Goal: Task Accomplishment & Management: Use online tool/utility

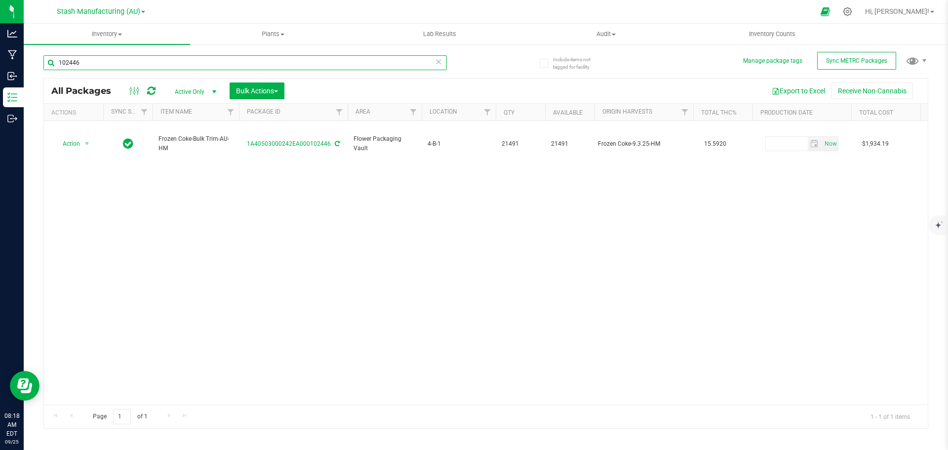
click at [126, 61] on input "102446" at bounding box center [244, 62] width 403 height 15
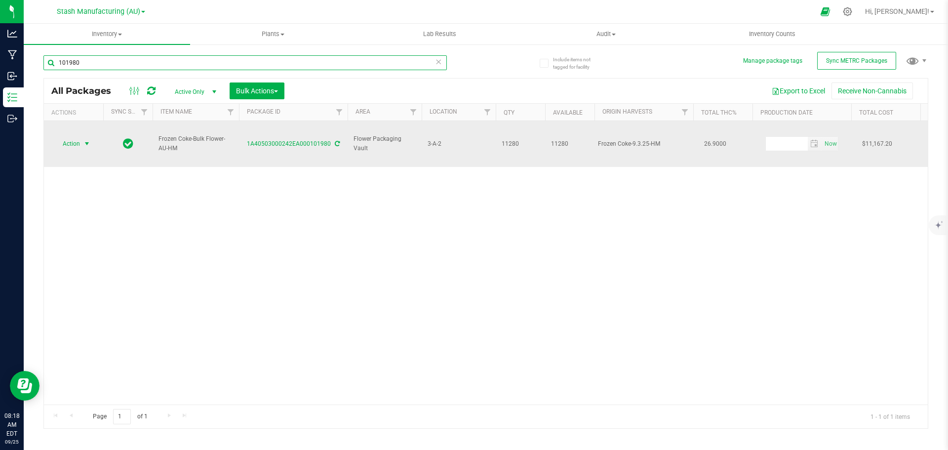
type input "101980"
click at [83, 140] on span "select" at bounding box center [87, 144] width 8 height 8
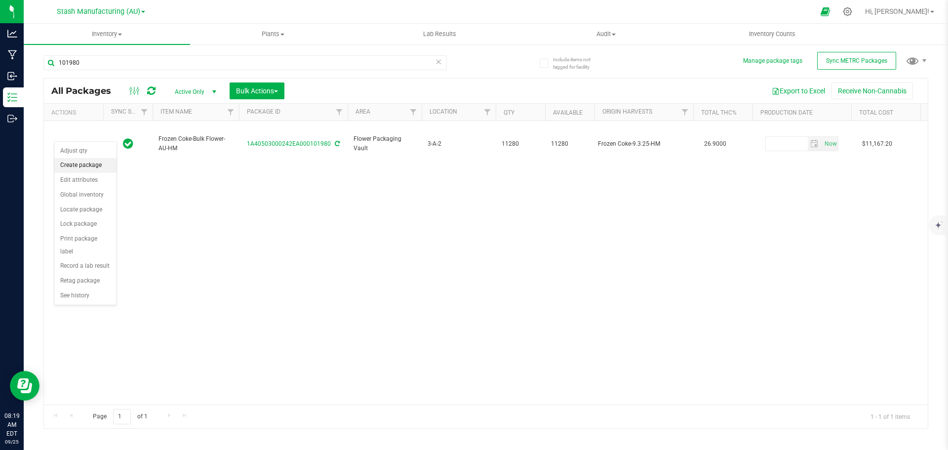
click at [89, 165] on li "Create package" at bounding box center [85, 165] width 62 height 15
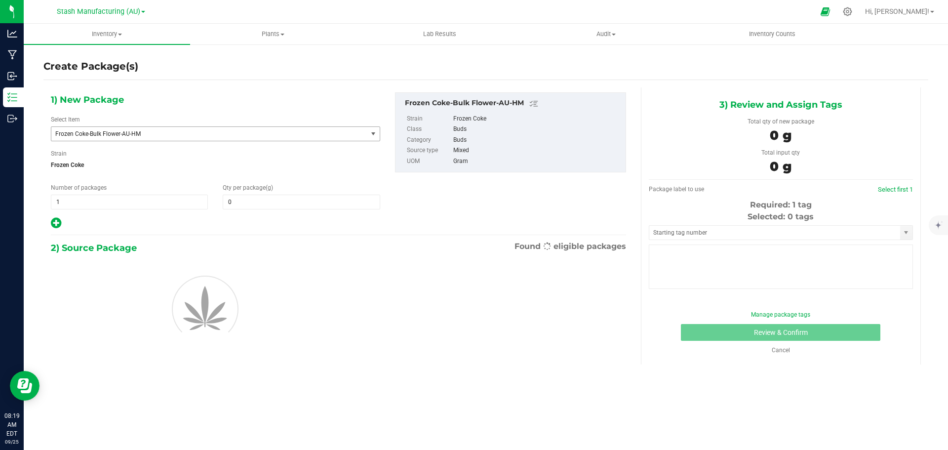
type input "0.0000"
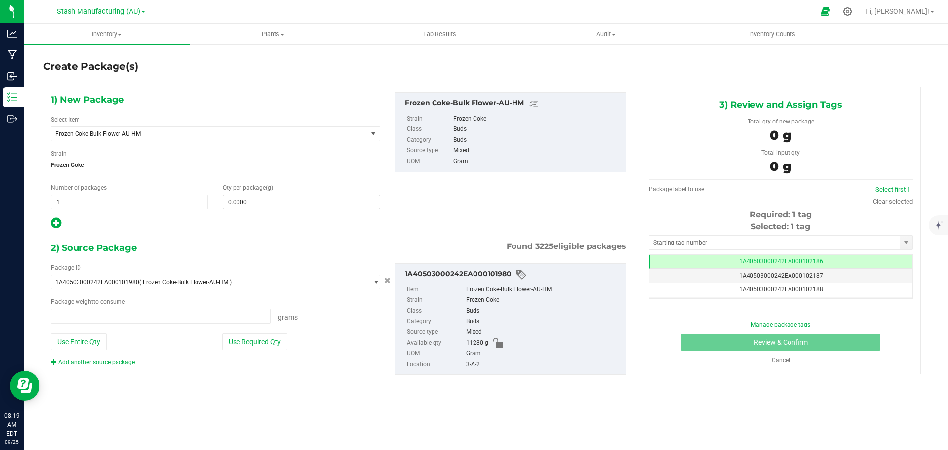
type input "0.0000 g"
click at [254, 200] on span at bounding box center [301, 202] width 157 height 15
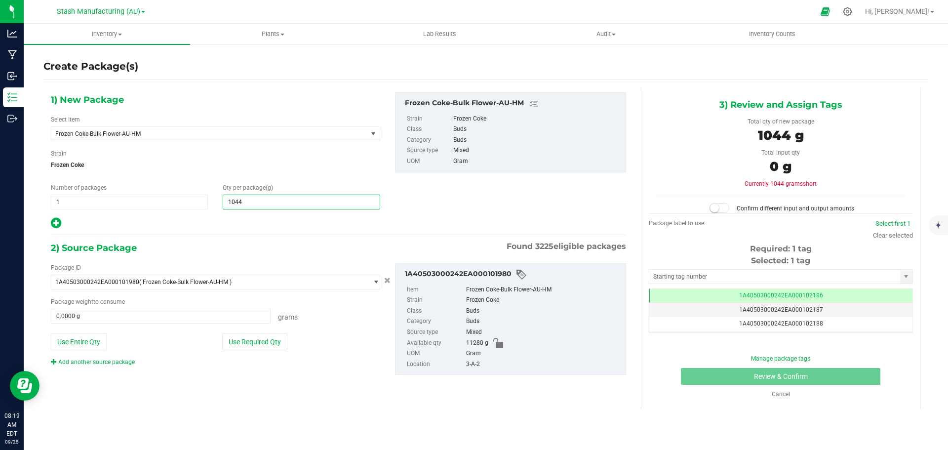
type input "10442"
type input "10,442.0000"
click at [282, 337] on button "Use Required Qty" at bounding box center [254, 341] width 65 height 17
type input "10442.0000 g"
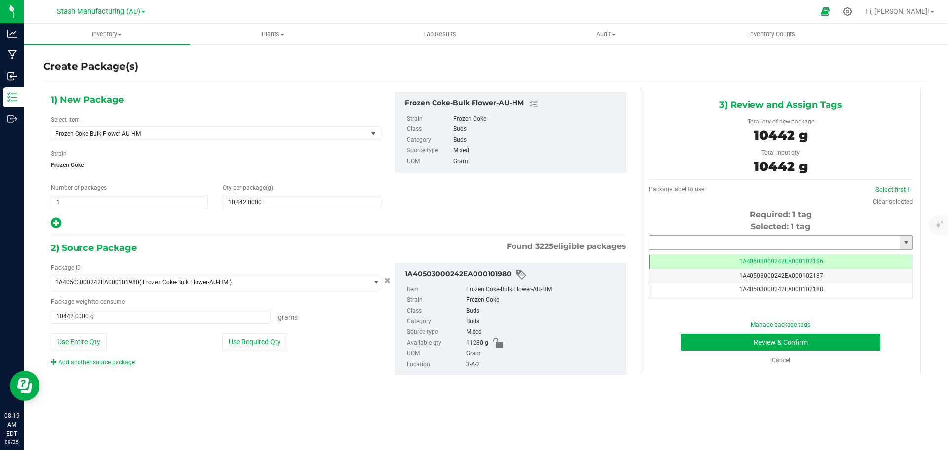
click at [710, 243] on input "text" at bounding box center [774, 243] width 251 height 14
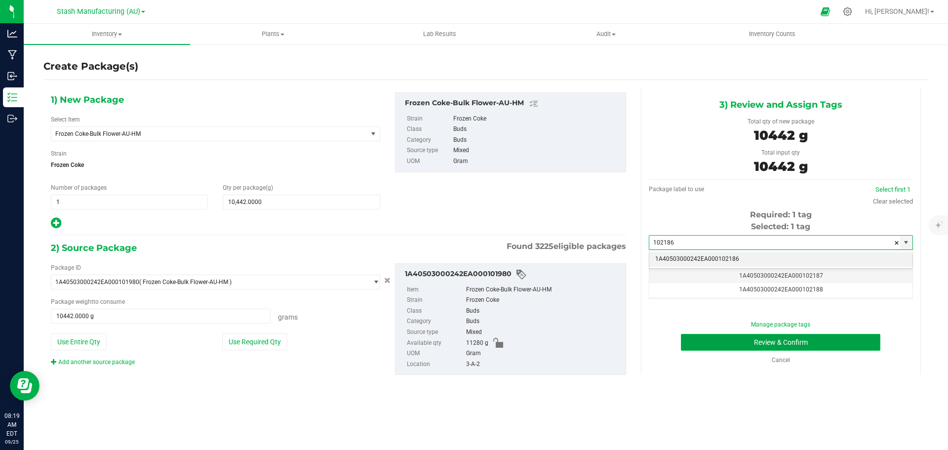
type input "102186"
click at [780, 342] on button "Review & Confirm" at bounding box center [781, 342] width 200 height 17
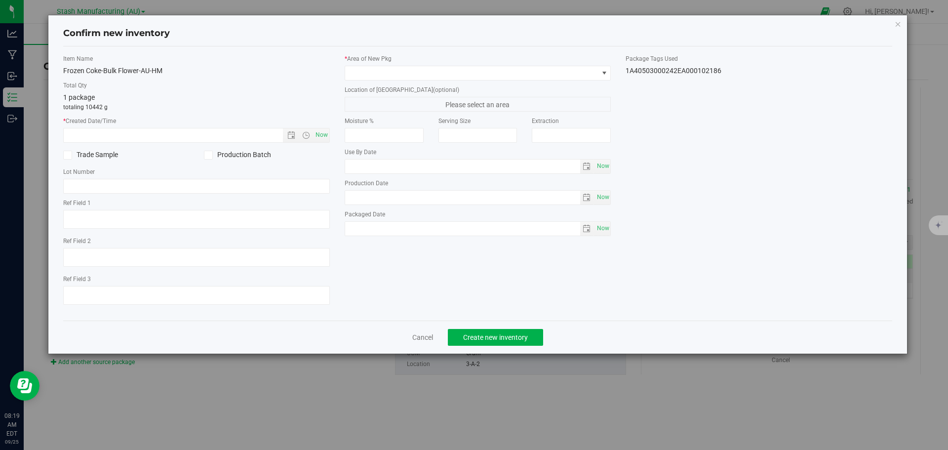
type input "[DATE]"
click at [323, 139] on span "Now" at bounding box center [321, 135] width 17 height 14
type input "[DATE] 8:19 AM"
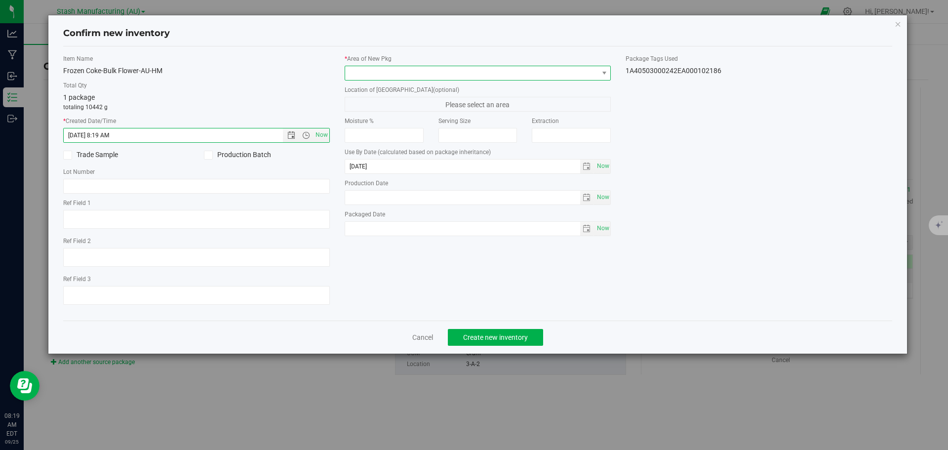
click at [412, 73] on span at bounding box center [471, 73] width 253 height 14
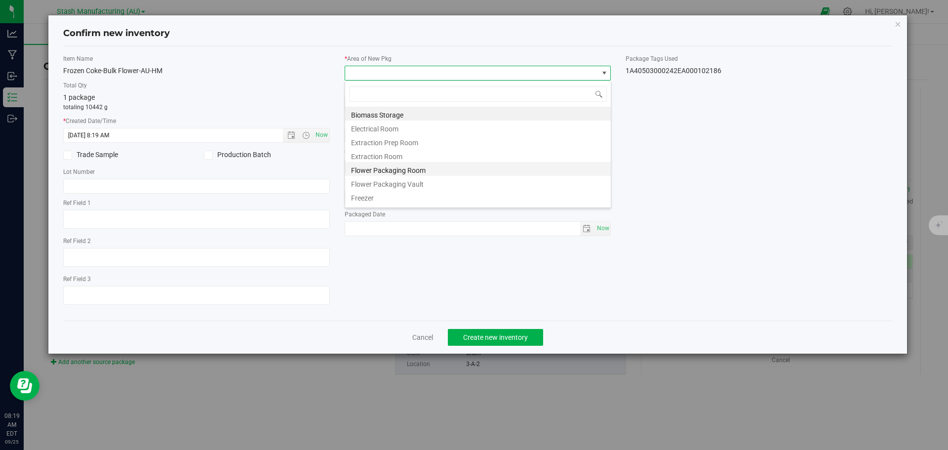
click at [395, 169] on li "Flower Packaging Room" at bounding box center [478, 169] width 266 height 14
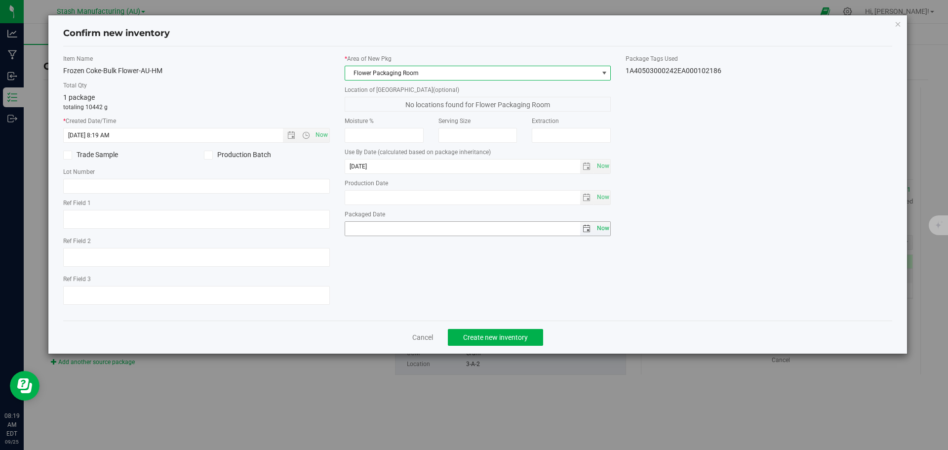
click at [602, 224] on span "Now" at bounding box center [603, 228] width 17 height 14
type input "[DATE]"
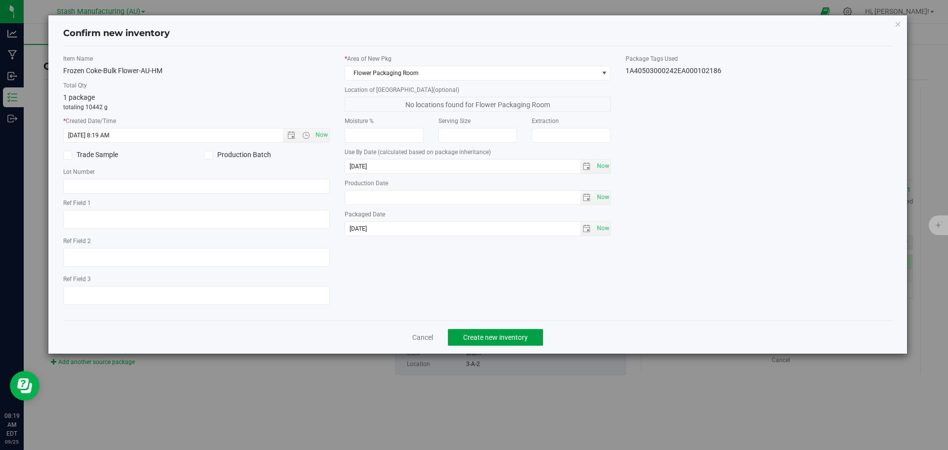
click at [501, 338] on span "Create new inventory" at bounding box center [495, 337] width 65 height 8
